Goal: Navigation & Orientation: Find specific page/section

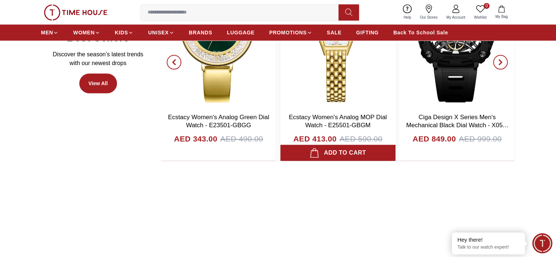
scroll to position [402, 0]
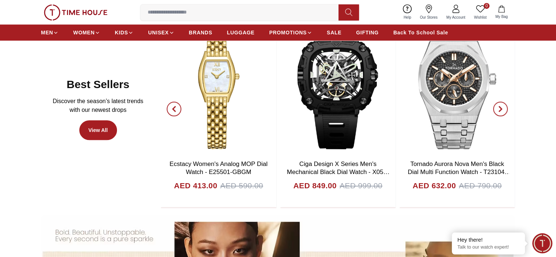
click at [171, 112] on span "button" at bounding box center [174, 109] width 15 height 15
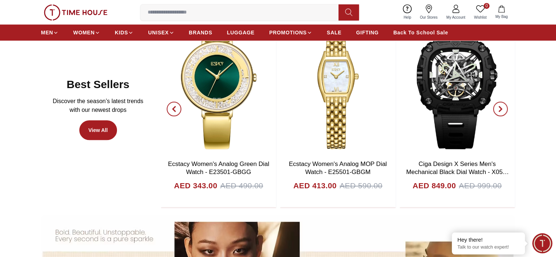
click at [171, 112] on span "button" at bounding box center [174, 109] width 15 height 15
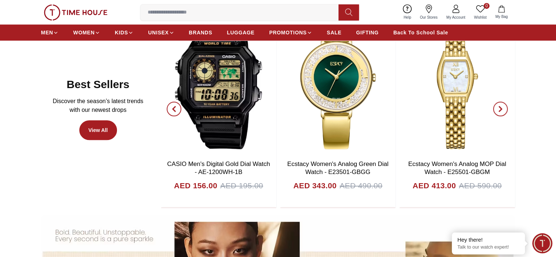
click at [171, 112] on span "button" at bounding box center [174, 109] width 15 height 15
click at [175, 106] on icon "button" at bounding box center [174, 109] width 6 height 6
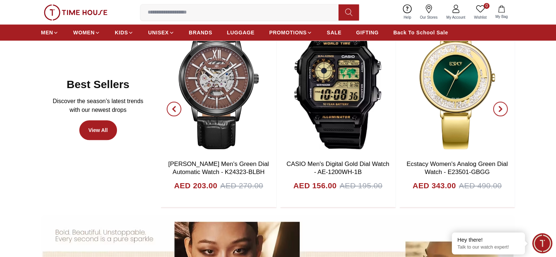
click at [174, 106] on icon "button" at bounding box center [174, 109] width 6 height 6
click at [171, 106] on span "button" at bounding box center [174, 109] width 15 height 15
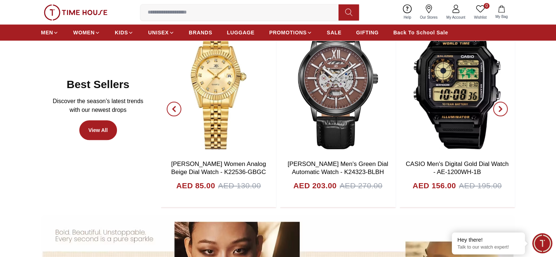
click at [170, 108] on span "button" at bounding box center [174, 109] width 15 height 15
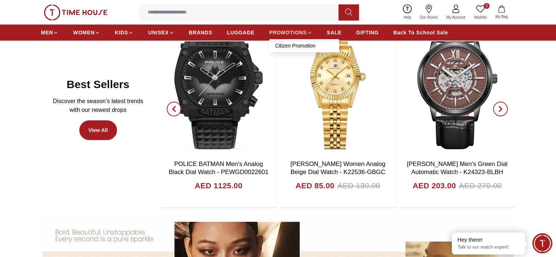
click at [310, 31] on icon at bounding box center [309, 32] width 5 height 5
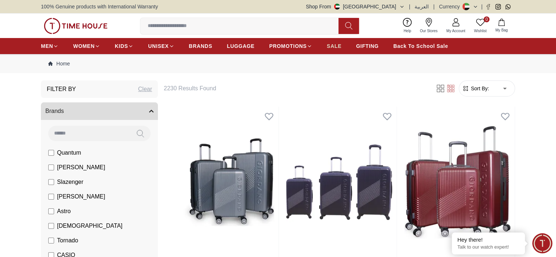
click at [333, 48] on span "SALE" at bounding box center [334, 45] width 15 height 7
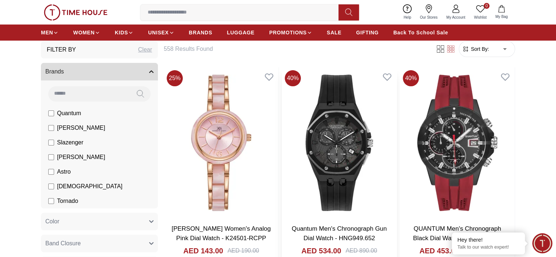
scroll to position [256, 0]
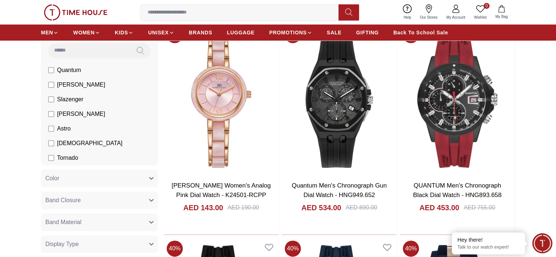
click at [78, 9] on img at bounding box center [76, 12] width 64 height 16
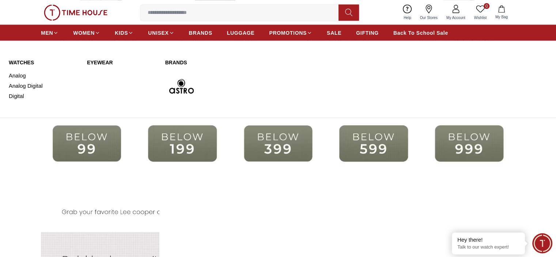
scroll to position [1352, 0]
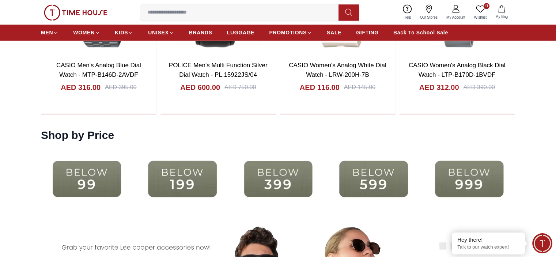
click at [74, 165] on img at bounding box center [87, 178] width 92 height 59
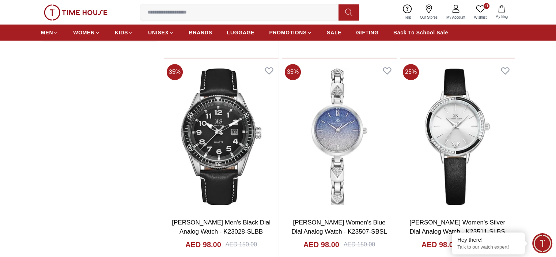
scroll to position [840, 0]
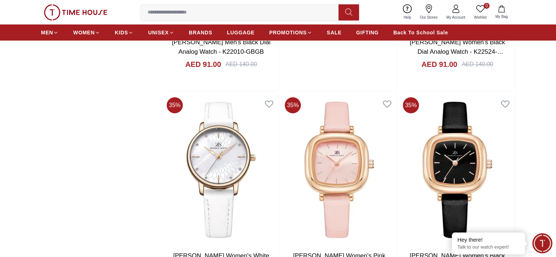
scroll to position [2631, 0]
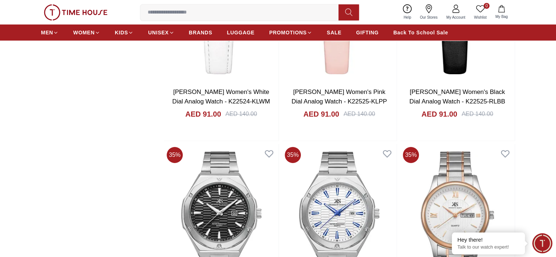
scroll to position [2813, 0]
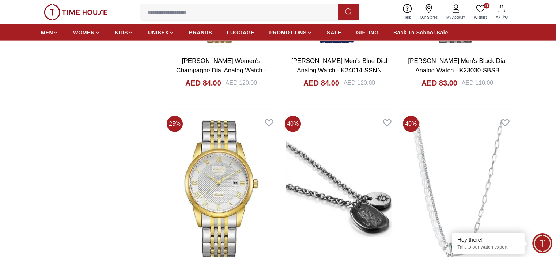
scroll to position [4531, 0]
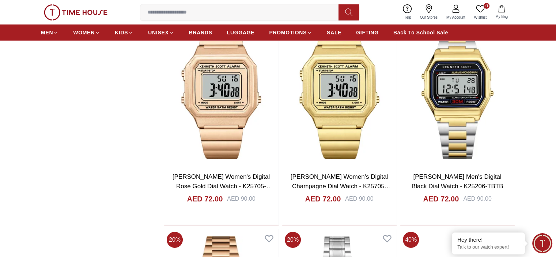
scroll to position [5481, 0]
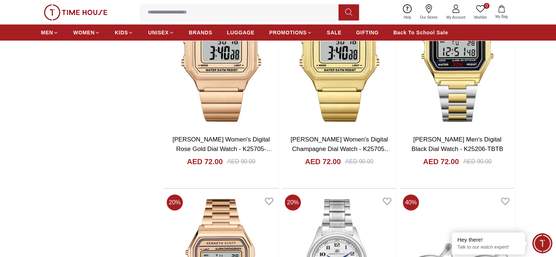
scroll to position [5444, 0]
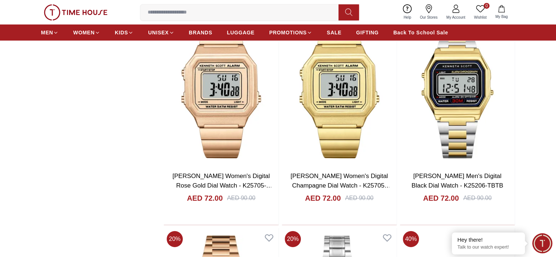
click at [77, 13] on img at bounding box center [76, 12] width 64 height 16
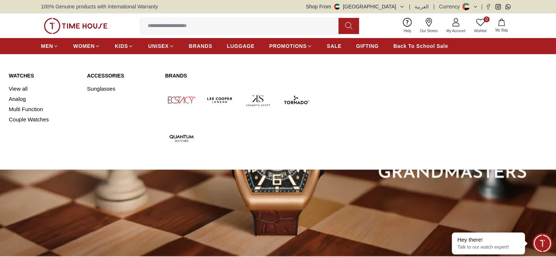
click at [297, 102] on img at bounding box center [296, 100] width 33 height 33
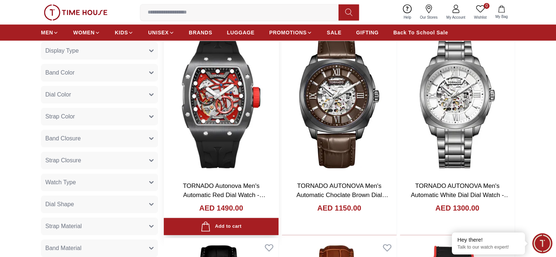
scroll to position [402, 0]
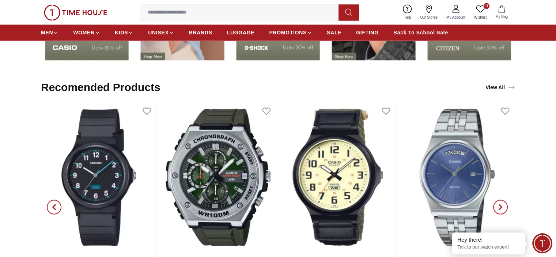
scroll to position [1206, 0]
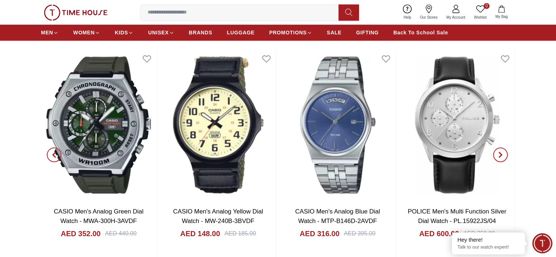
click at [73, 11] on img at bounding box center [76, 12] width 64 height 16
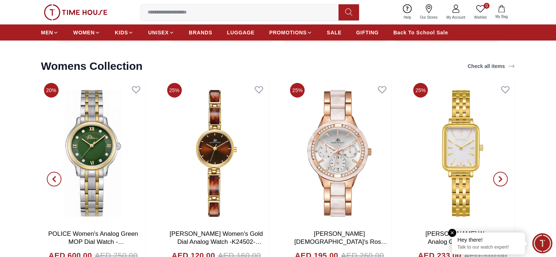
scroll to position [2379, 0]
